Goal: Task Accomplishment & Management: Manage account settings

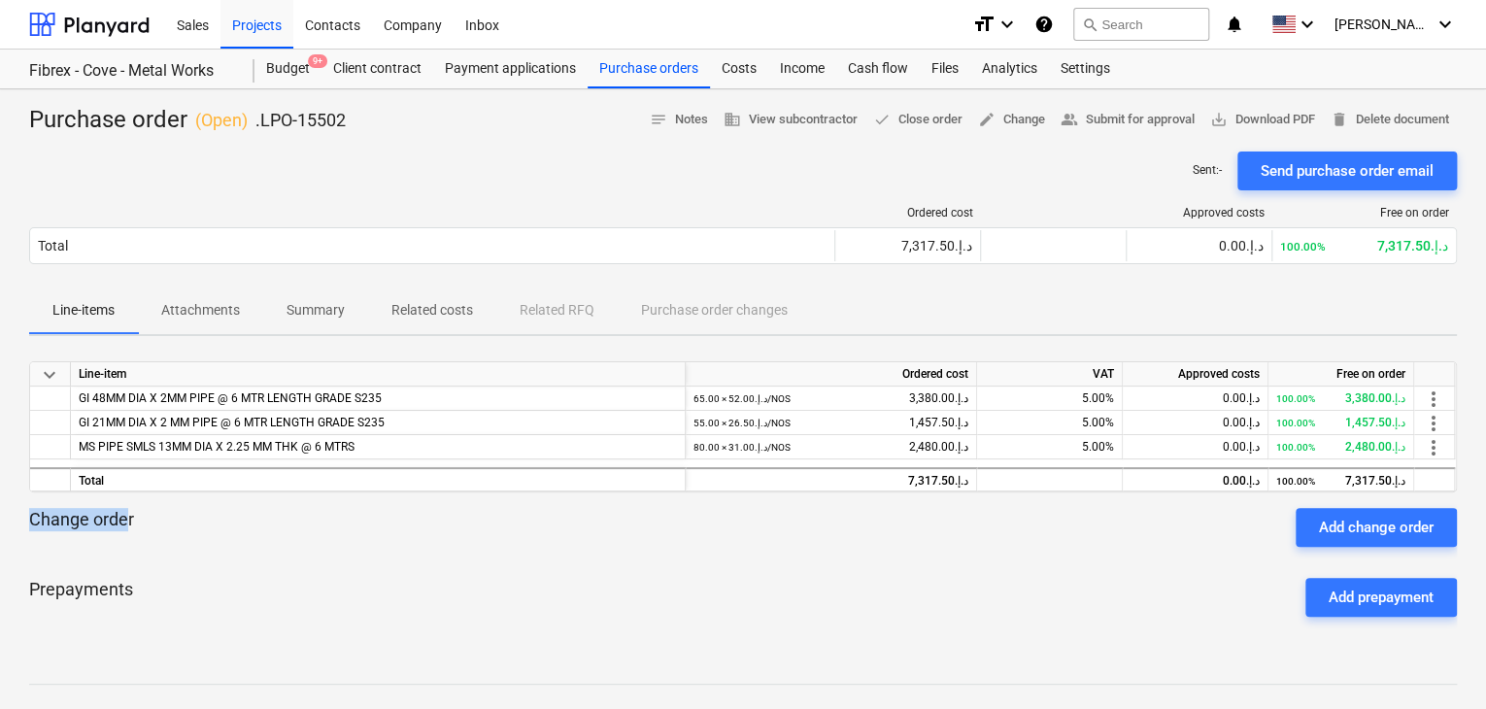
drag, startPoint x: 124, startPoint y: 518, endPoint x: 62, endPoint y: 518, distance: 62.2
click at [17, 524] on div "Purchase order ( Open ) .LPO-15502 notes Notes business View subcontractor done…" at bounding box center [743, 510] width 1486 height 842
click at [163, 523] on div "Change order Add change order" at bounding box center [743, 527] width 1428 height 39
drag, startPoint x: 163, startPoint y: 523, endPoint x: 20, endPoint y: 524, distance: 142.8
click at [20, 524] on div "Purchase order ( Open ) .LPO-15502 notes Notes business View subcontractor done…" at bounding box center [743, 510] width 1486 height 842
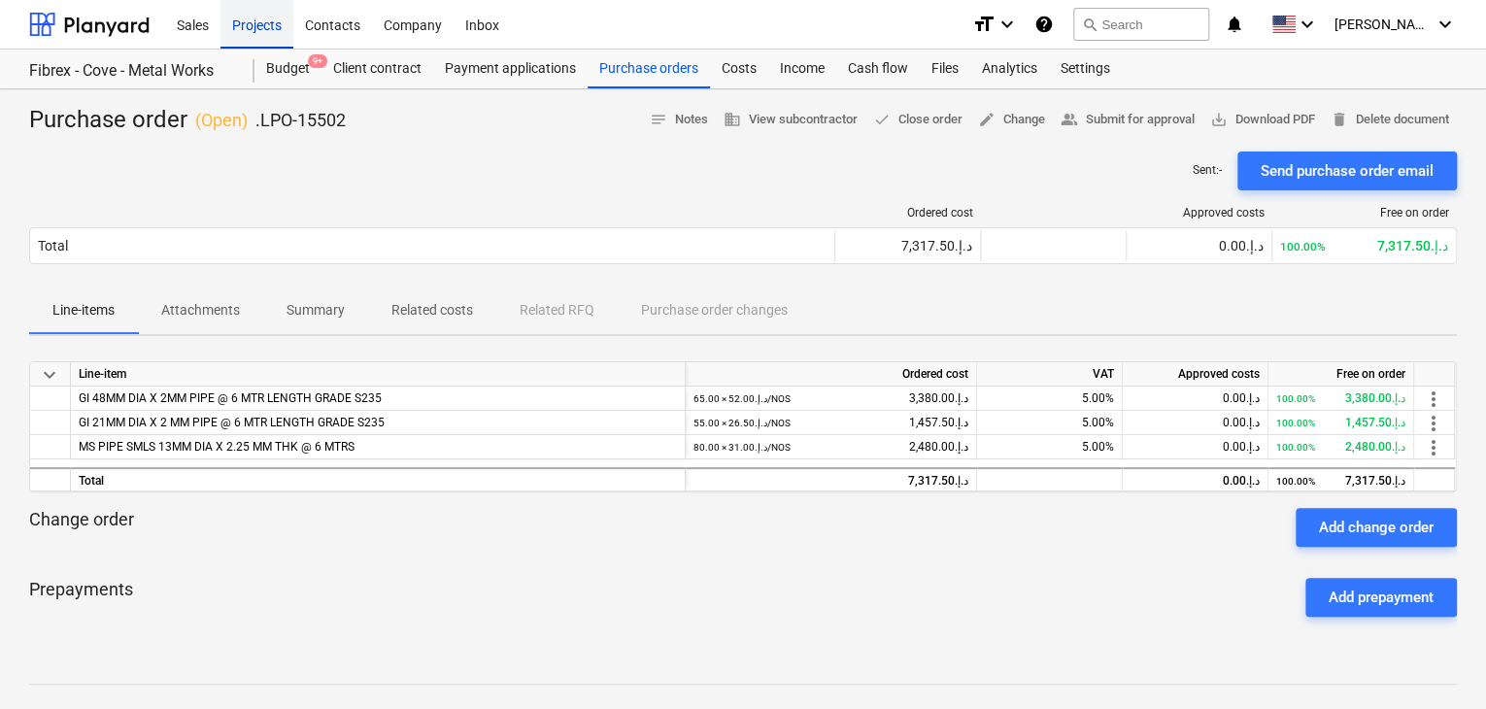
click at [282, 36] on div "Projects" at bounding box center [256, 24] width 73 height 50
